Goal: Task Accomplishment & Management: Complete application form

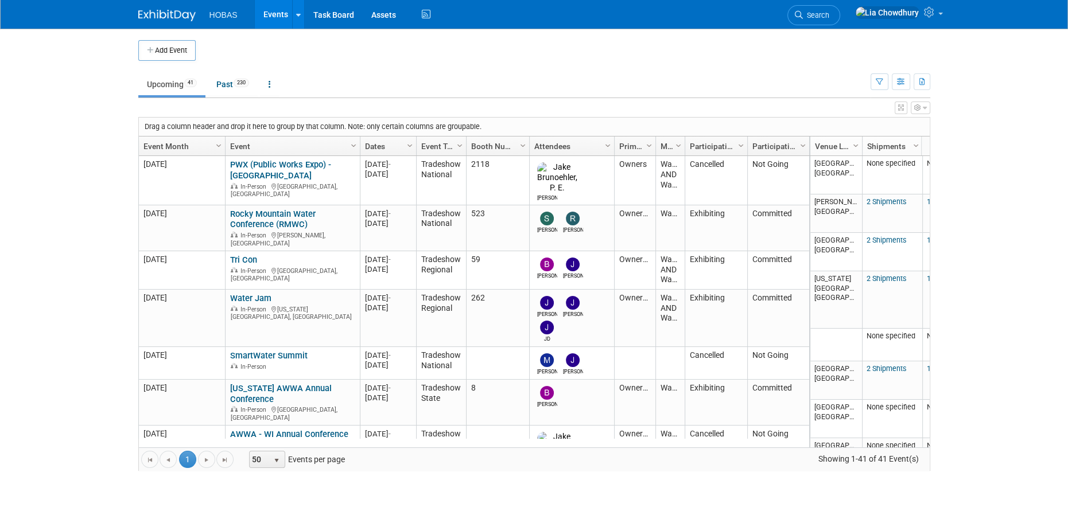
scroll to position [954, 0]
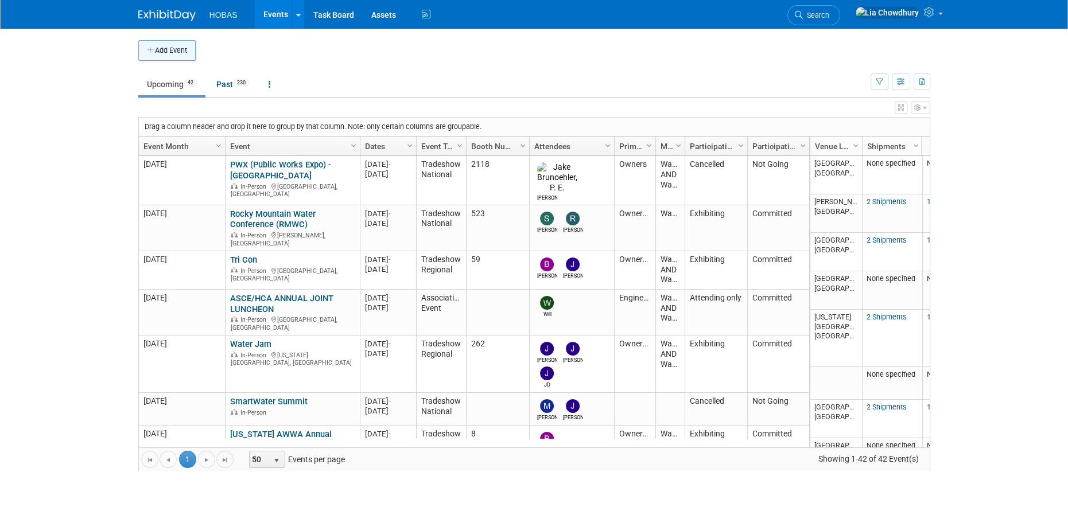
click at [148, 52] on icon "button" at bounding box center [151, 50] width 8 height 7
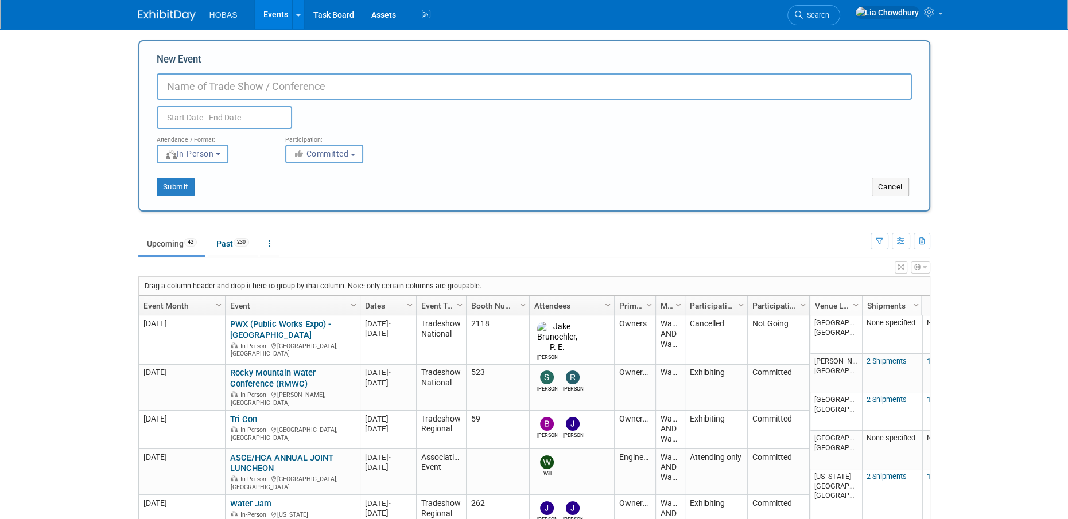
click at [220, 90] on input "New Event" at bounding box center [534, 86] width 755 height 26
type input "WESTT No-Dig Conference & Exhibition 2025"
click at [190, 119] on input "text" at bounding box center [224, 117] width 135 height 23
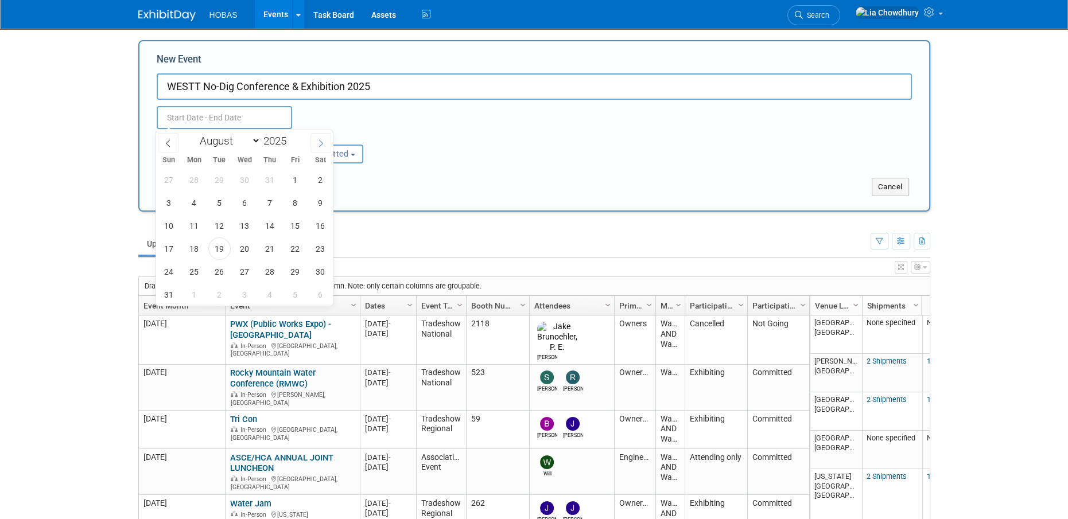
click at [320, 143] on icon at bounding box center [321, 143] width 8 height 8
select select "9"
drag, startPoint x: 220, startPoint y: 224, endPoint x: 269, endPoint y: 232, distance: 49.9
click at [269, 232] on div "28 29 30 1 2 3 4 5 6 7 8 9 10 11 12 13 14 15 16 17 18 19 20 21 22 23 24 25 26 2…" at bounding box center [244, 237] width 177 height 138
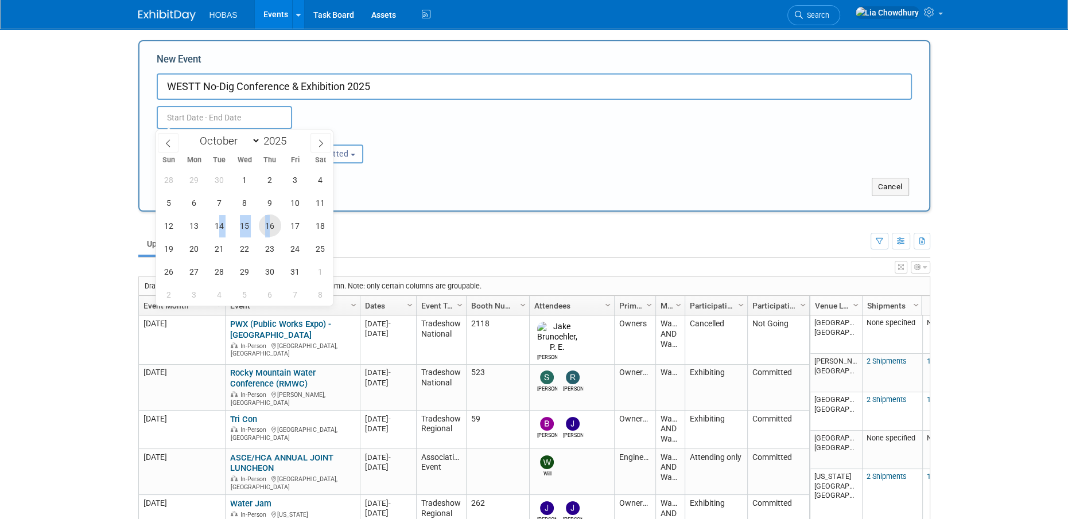
click at [269, 232] on span "16" at bounding box center [270, 226] width 22 height 22
click at [222, 223] on span "14" at bounding box center [219, 226] width 22 height 22
type input "Oct 14, 2025 to Oct 16, 2025"
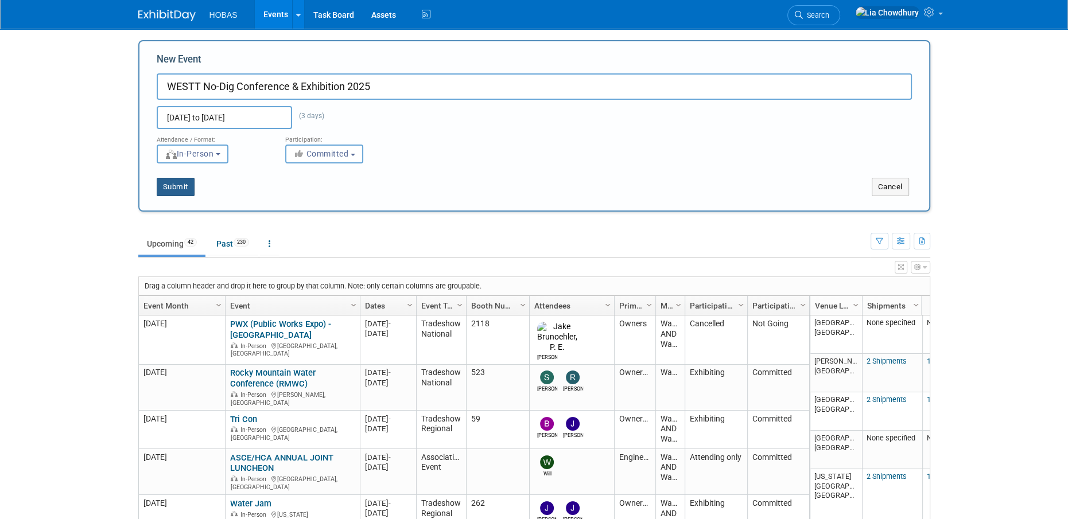
click at [189, 187] on button "Submit" at bounding box center [176, 187] width 38 height 18
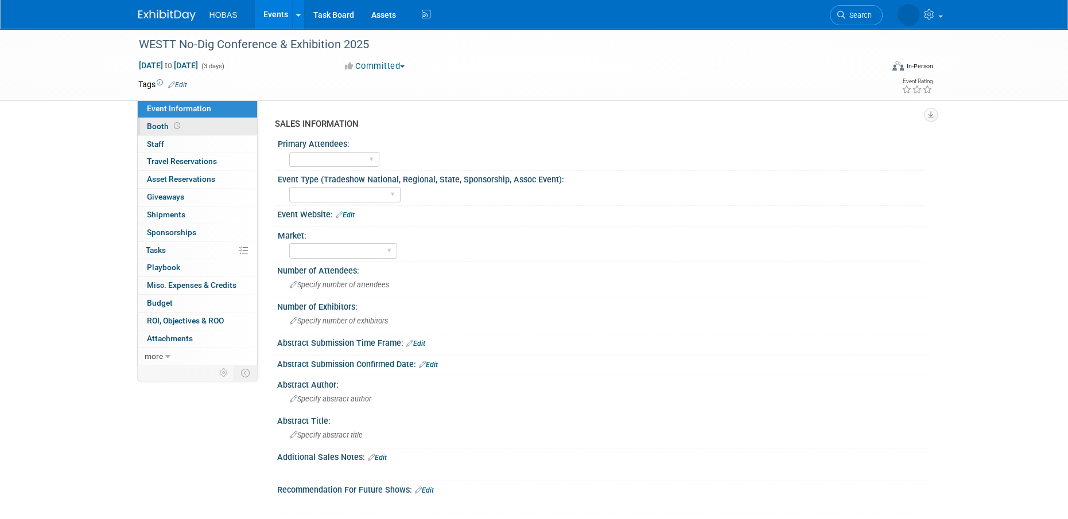
click at [150, 131] on link "Booth" at bounding box center [197, 126] width 119 height 17
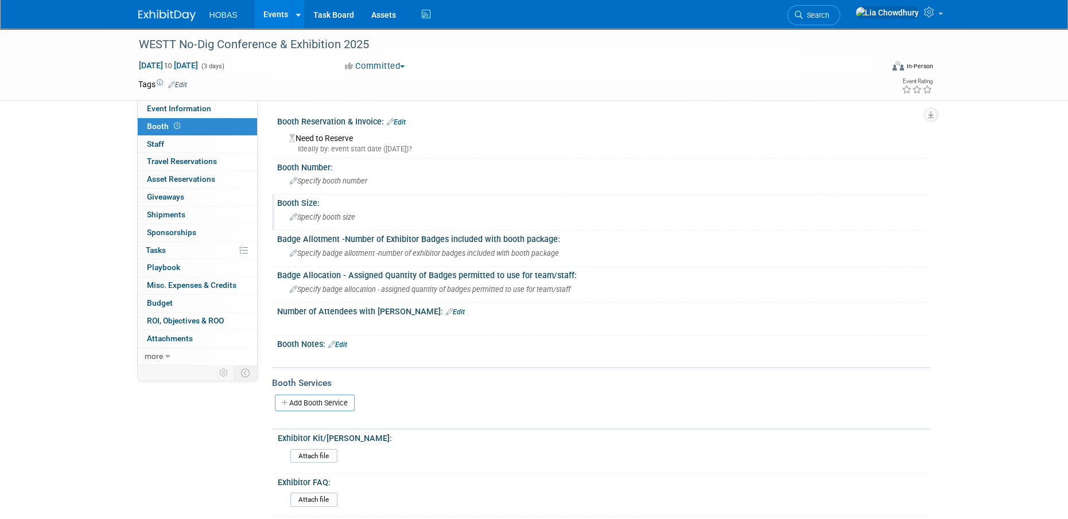
click at [313, 215] on span "Specify booth size" at bounding box center [322, 217] width 65 height 9
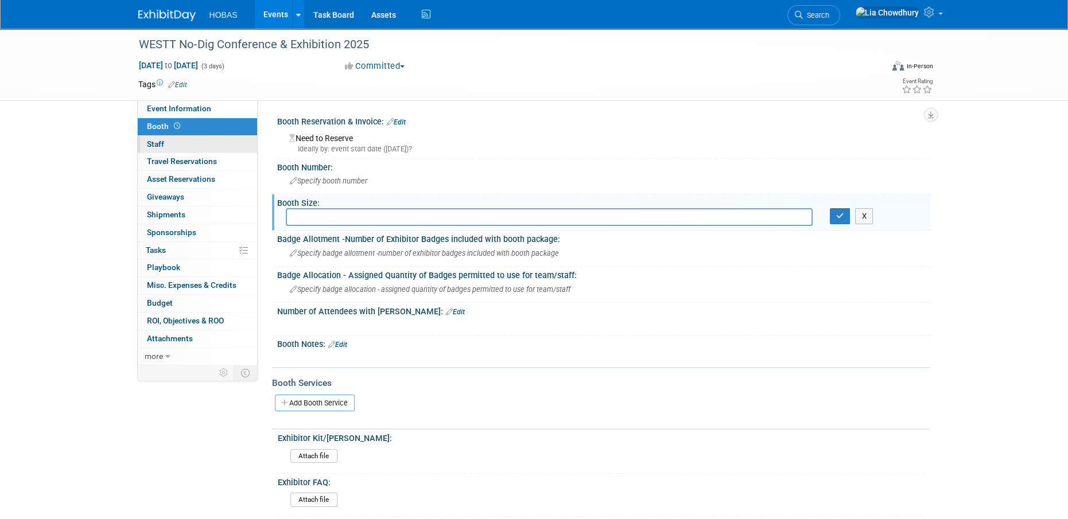
click at [181, 145] on link "0 Staff 0" at bounding box center [197, 144] width 119 height 17
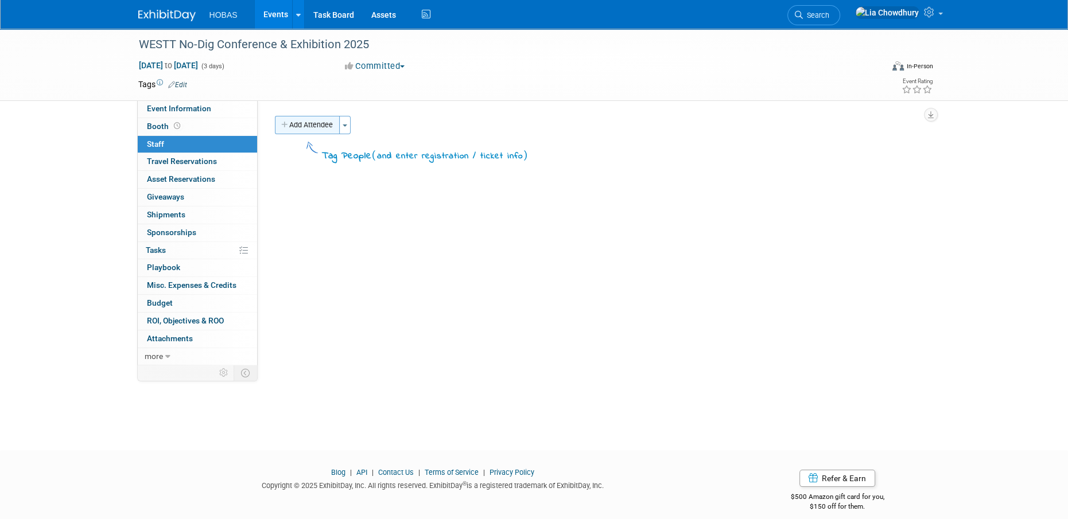
click at [322, 130] on button "Add Attendee" at bounding box center [307, 125] width 65 height 18
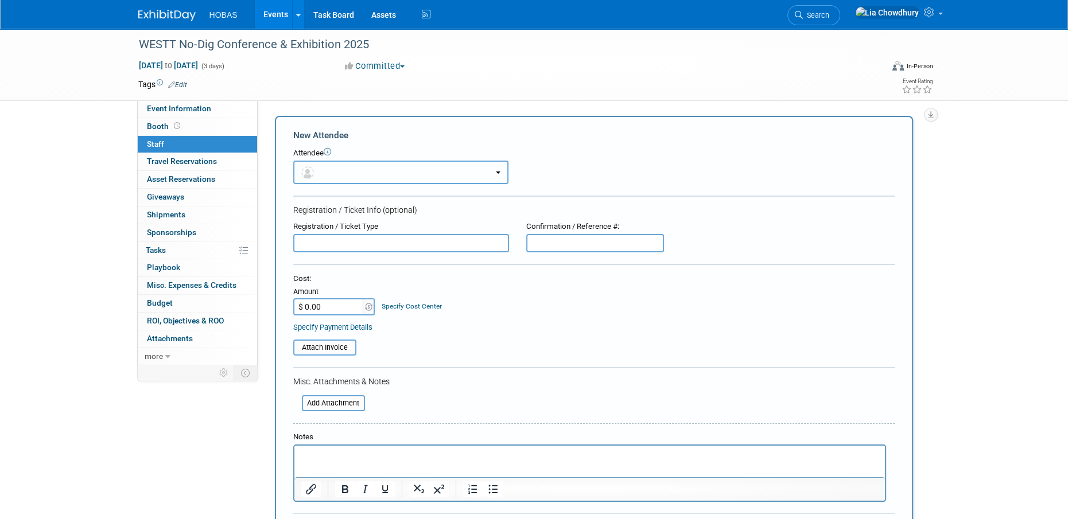
click at [319, 169] on button "button" at bounding box center [400, 173] width 215 height 24
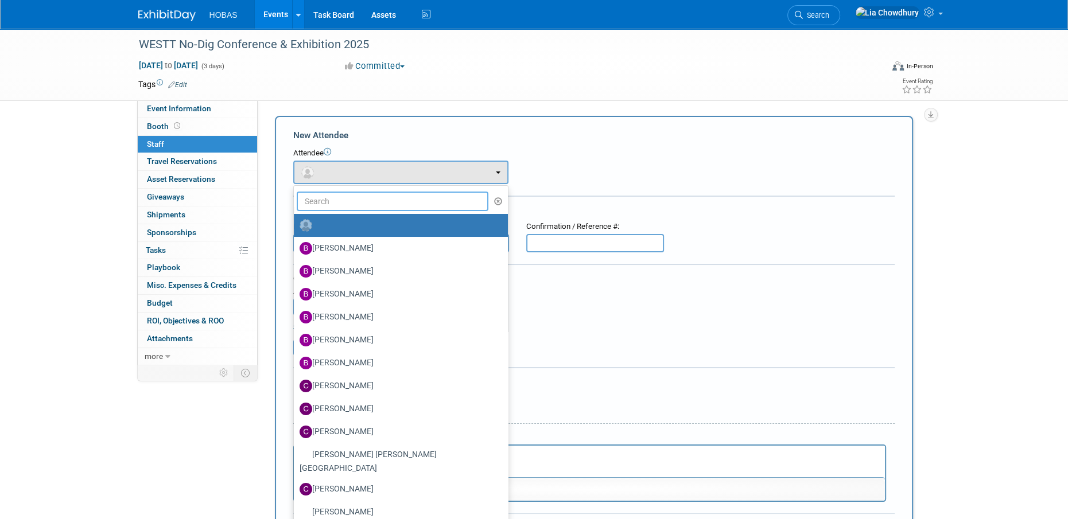
click at [324, 197] on input "text" at bounding box center [393, 202] width 192 height 20
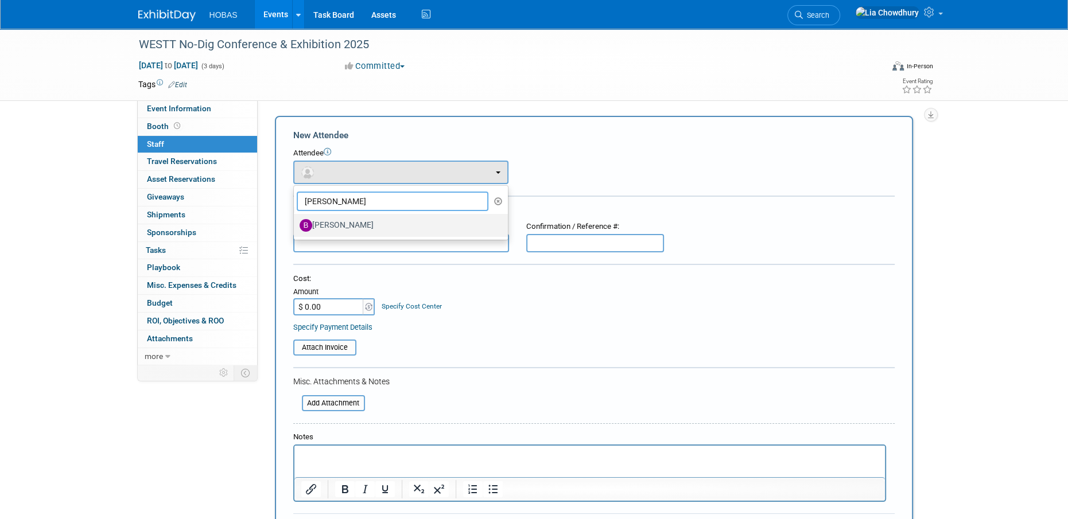
type input "bijan"
click at [344, 231] on label "Bijan Khamanian" at bounding box center [398, 225] width 197 height 18
click at [296, 228] on input "Bijan Khamanian" at bounding box center [291, 223] width 7 height 7
select select "4ea4537b-4880-4bc8-a961-4164efcc04fe"
select select "2"
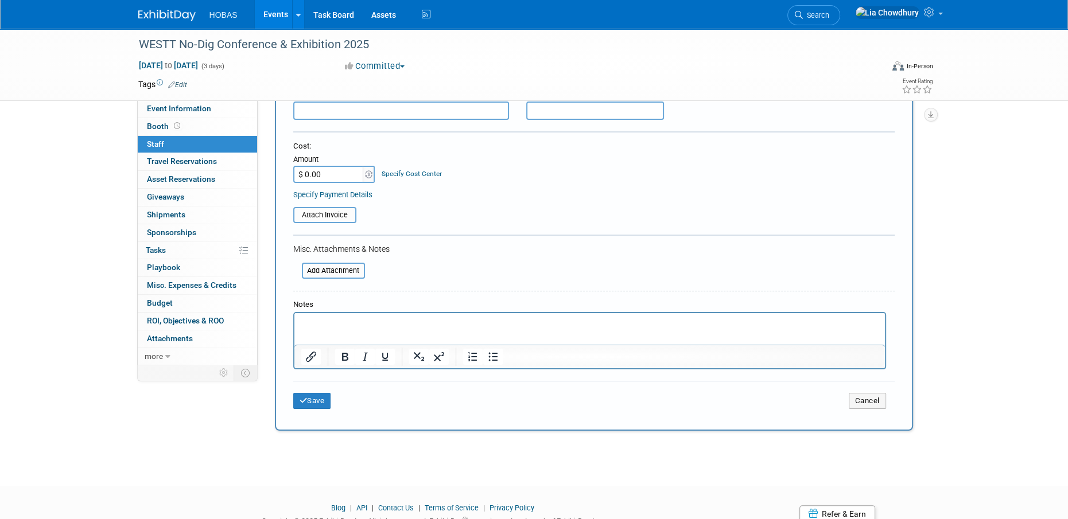
scroll to position [216, 0]
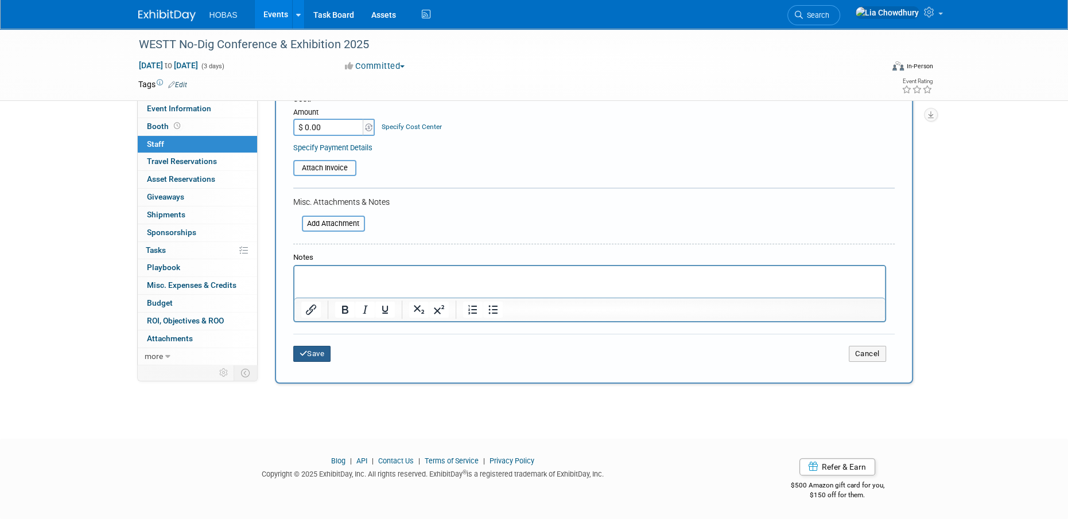
click at [329, 359] on button "Save" at bounding box center [312, 354] width 38 height 16
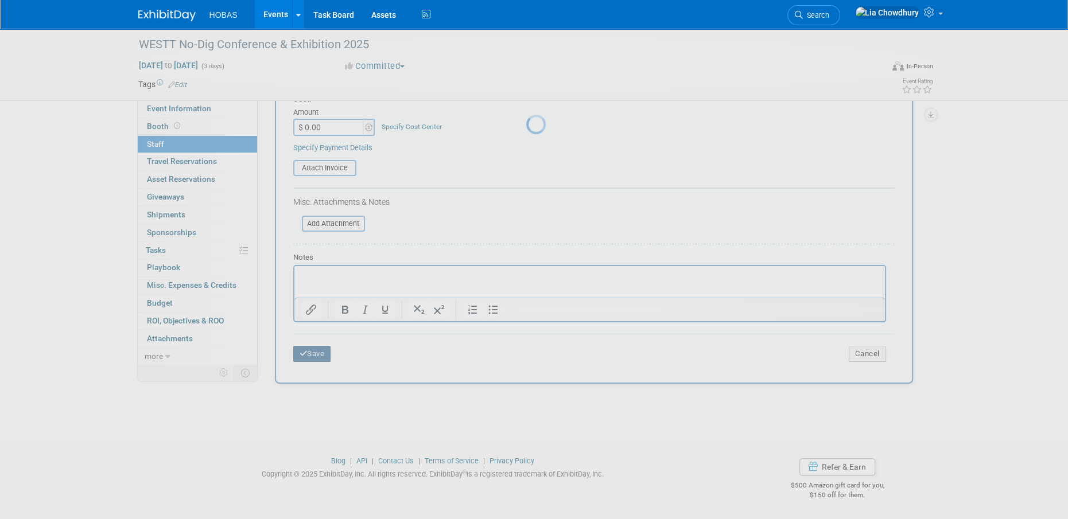
scroll to position [11, 0]
